Goal: Task Accomplishment & Management: Use online tool/utility

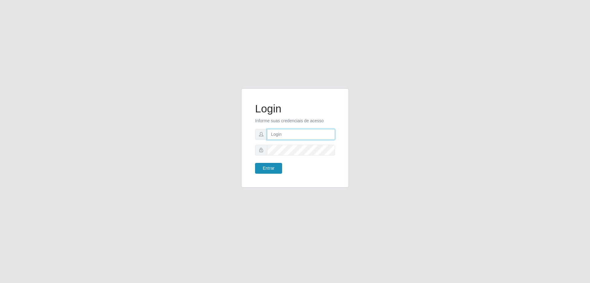
type input "[EMAIL_ADDRESS][DOMAIN_NAME]"
click at [264, 171] on button "Entrar" at bounding box center [268, 168] width 27 height 11
click at [270, 169] on button "Entrar" at bounding box center [268, 168] width 27 height 11
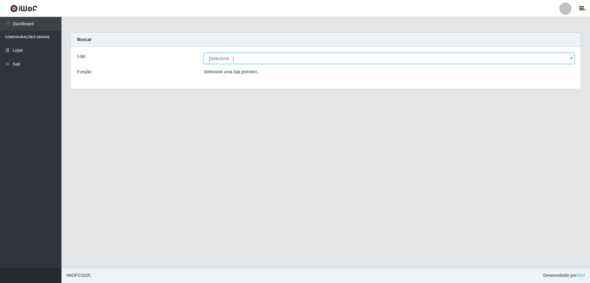
click at [232, 54] on select "[Selecione...] SuperShow Bis - [GEOGRAPHIC_DATA]" at bounding box center [389, 58] width 371 height 11
select select "59"
click at [204, 53] on select "[Selecione...] SuperShow Bis - [GEOGRAPHIC_DATA]" at bounding box center [389, 58] width 371 height 11
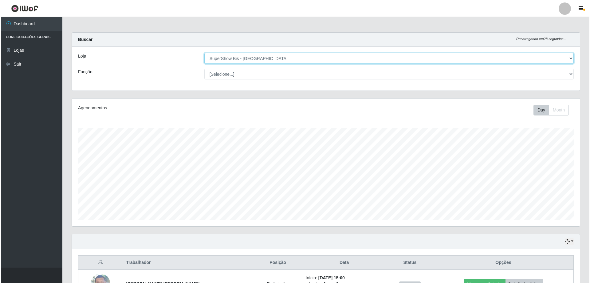
scroll to position [44, 0]
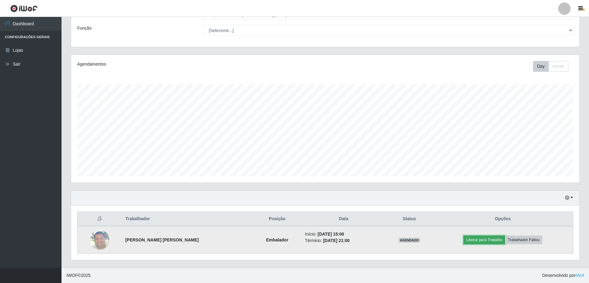
click at [496, 239] on button "Liberar para Trabalho" at bounding box center [484, 239] width 42 height 9
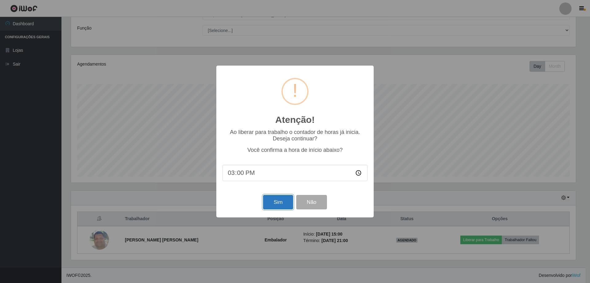
click at [273, 208] on button "Sim" at bounding box center [278, 202] width 30 height 14
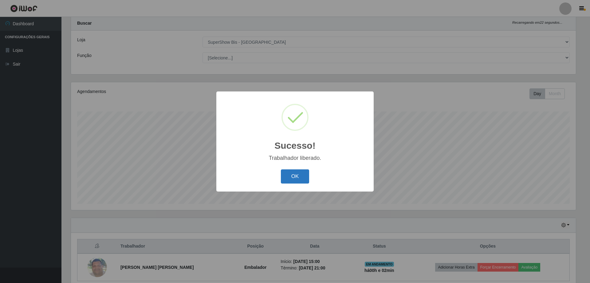
click at [301, 180] on button "OK" at bounding box center [295, 176] width 29 height 14
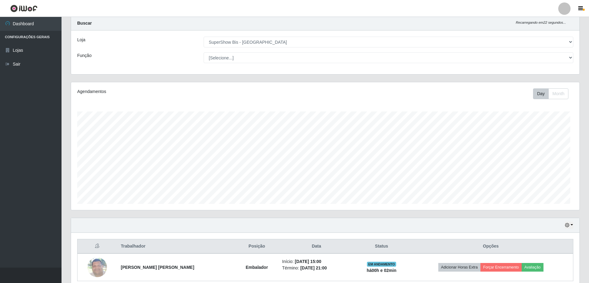
scroll to position [128, 508]
